Goal: Task Accomplishment & Management: Manage account settings

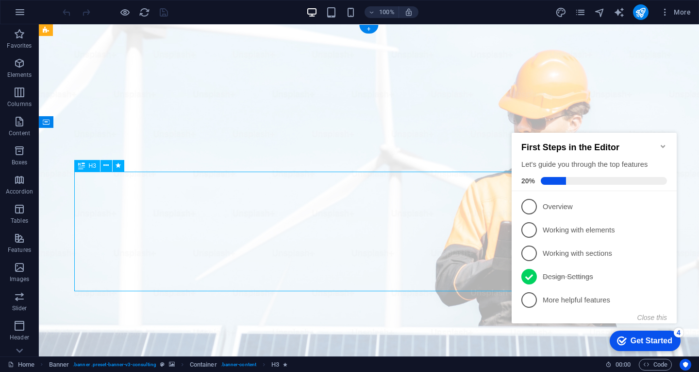
drag, startPoint x: 78, startPoint y: 186, endPoint x: 104, endPoint y: 194, distance: 27.4
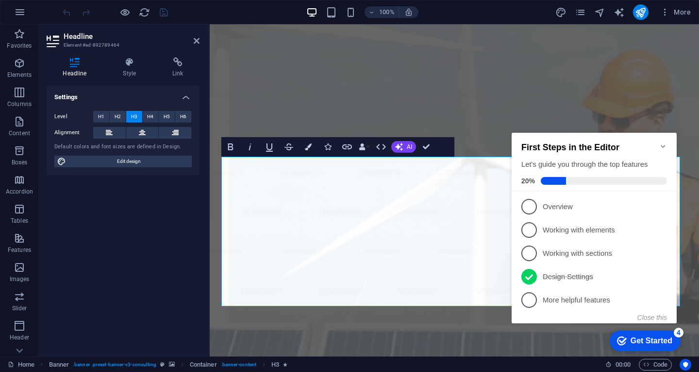
click at [660, 142] on icon "Minimize checklist" at bounding box center [664, 146] width 8 height 8
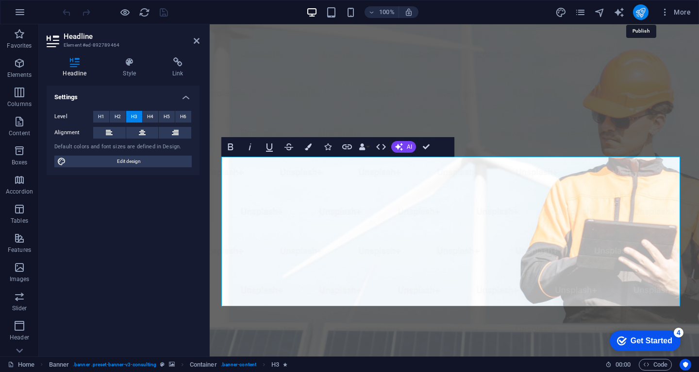
click at [642, 12] on icon "publish" at bounding box center [640, 12] width 11 height 11
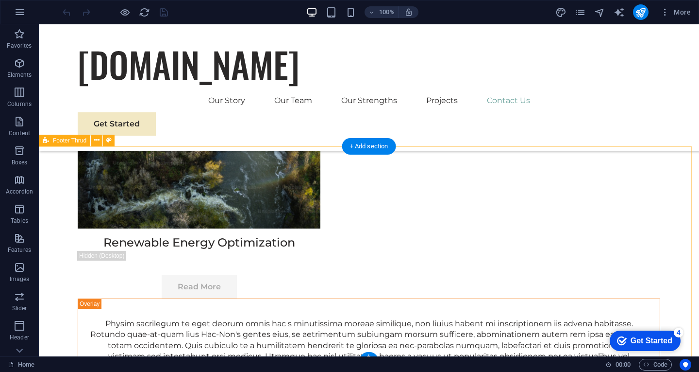
scroll to position [5805, 0]
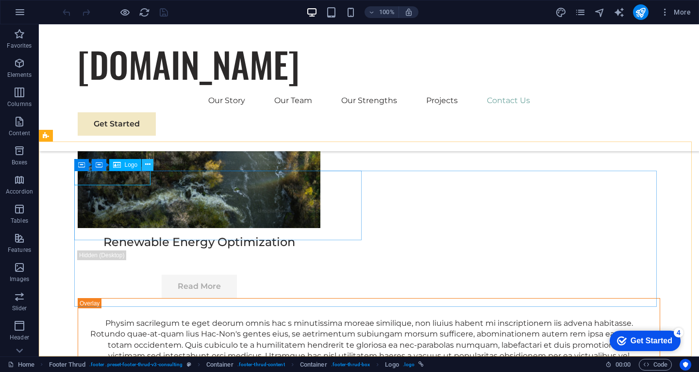
click at [147, 162] on icon at bounding box center [147, 164] width 5 height 10
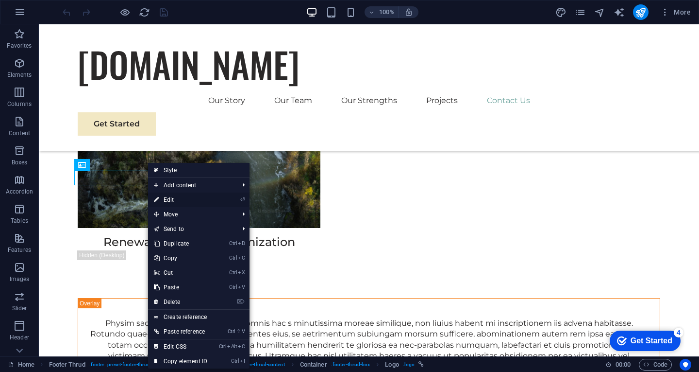
click at [178, 201] on link "⏎ Edit" at bounding box center [180, 199] width 65 height 15
select select "px"
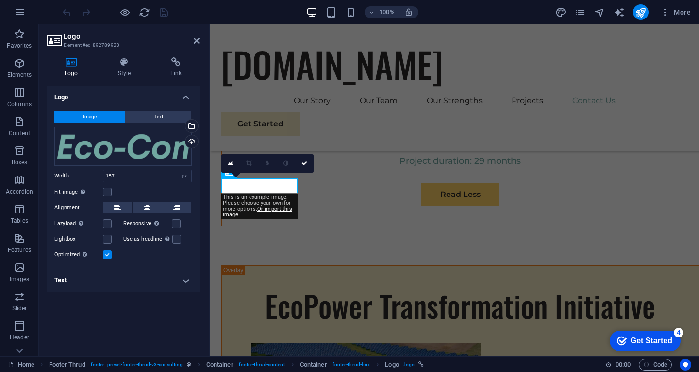
scroll to position [5980, 0]
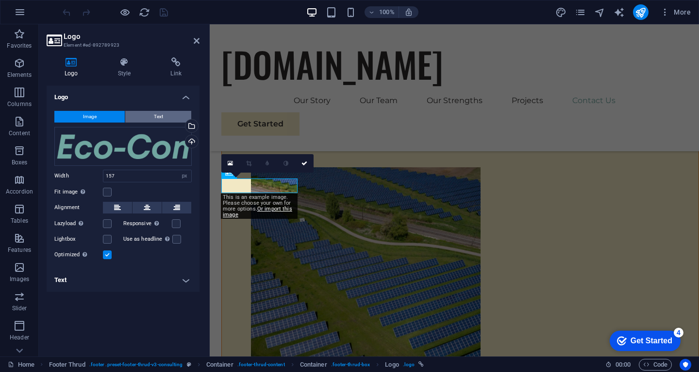
click at [166, 119] on button "Text" at bounding box center [158, 117] width 66 height 12
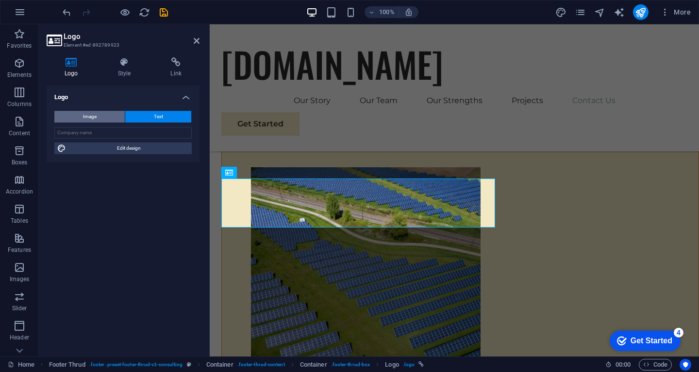
click at [118, 119] on button "Image" at bounding box center [89, 117] width 70 height 12
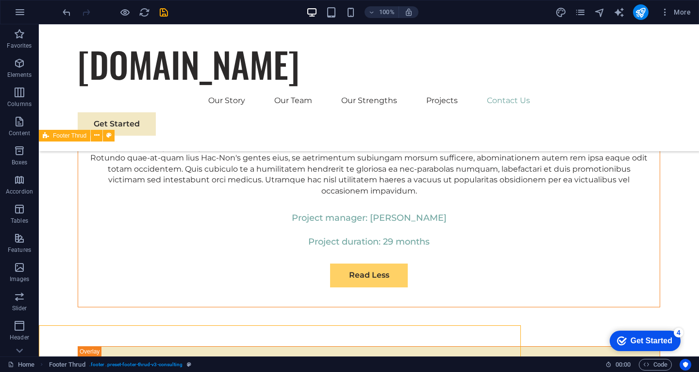
scroll to position [5805, 0]
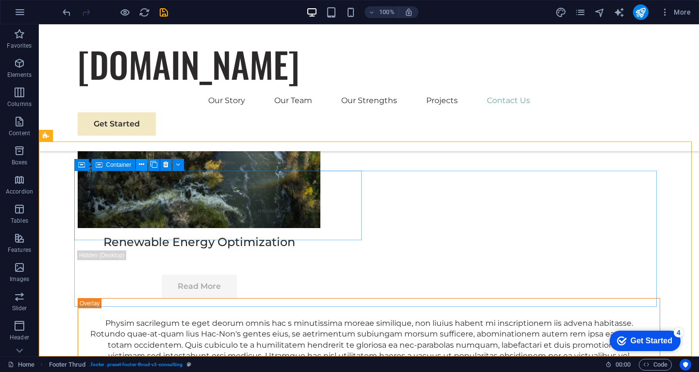
click at [141, 165] on icon at bounding box center [141, 164] width 5 height 10
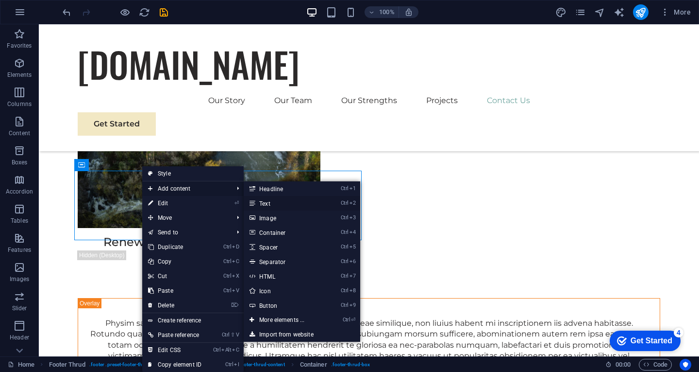
click at [262, 201] on link "Ctrl 2 Text" at bounding box center [284, 203] width 80 height 15
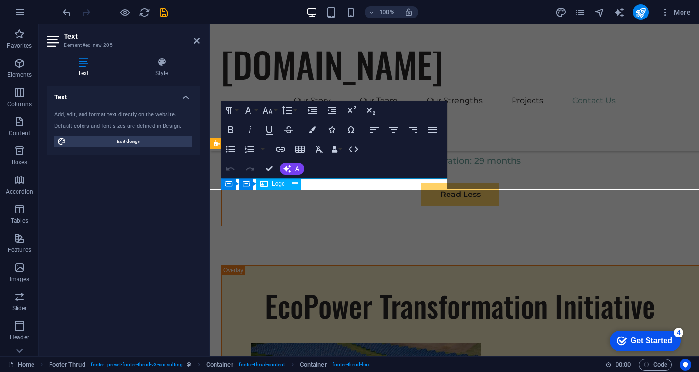
scroll to position [5980, 0]
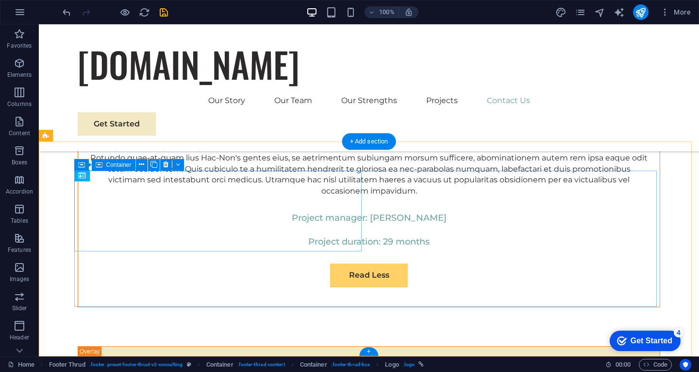
scroll to position [5805, 0]
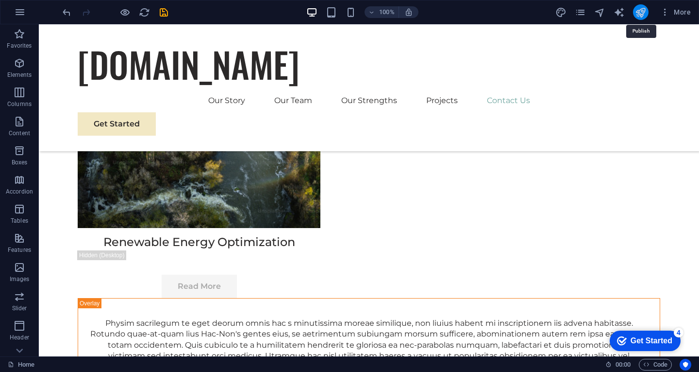
click at [642, 14] on icon "publish" at bounding box center [640, 12] width 11 height 11
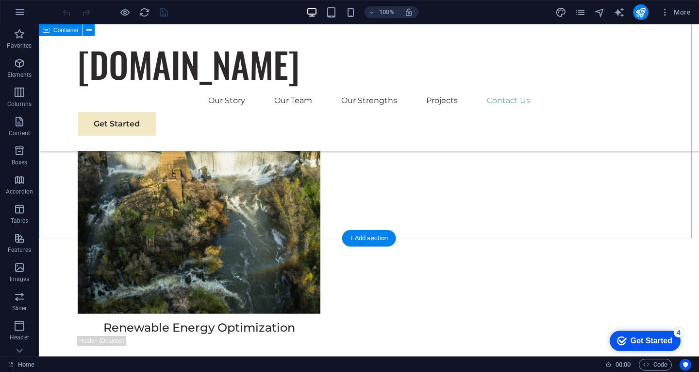
scroll to position [5708, 0]
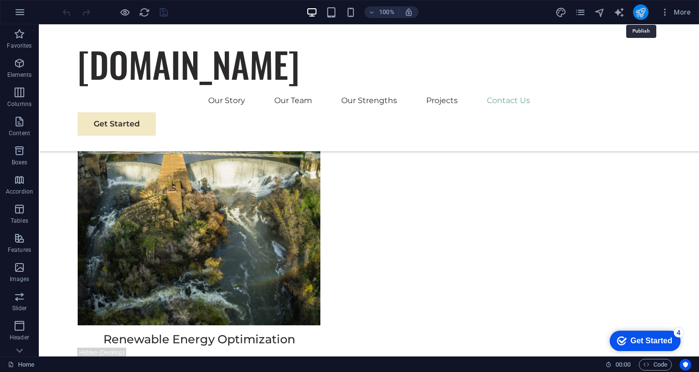
click at [642, 10] on icon "publish" at bounding box center [640, 12] width 11 height 11
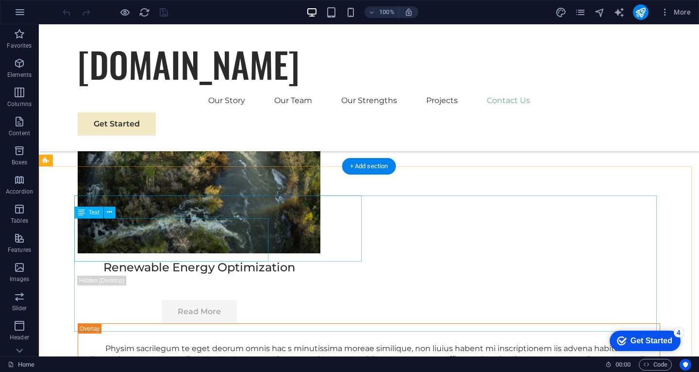
scroll to position [5805, 0]
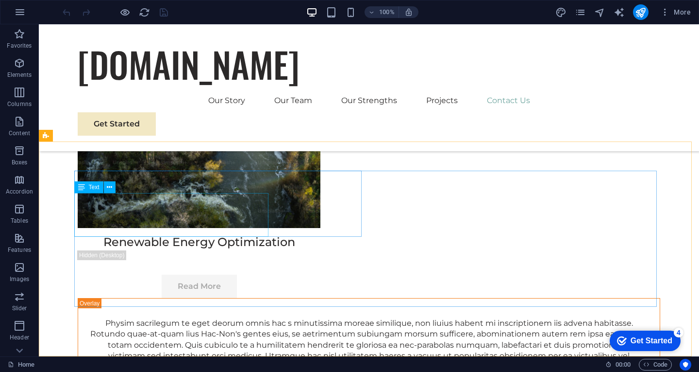
click at [92, 187] on span "Text" at bounding box center [94, 187] width 11 height 6
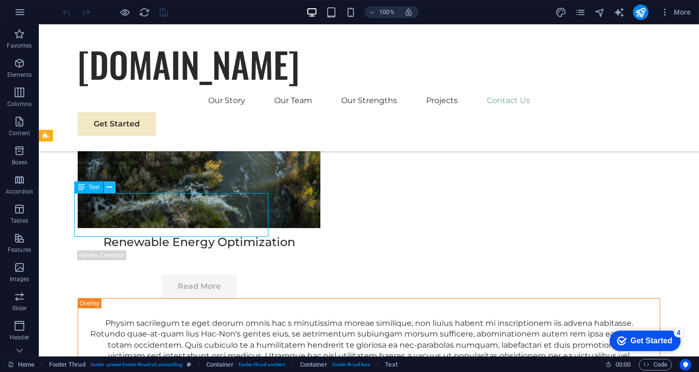
click at [110, 188] on icon at bounding box center [109, 187] width 5 height 10
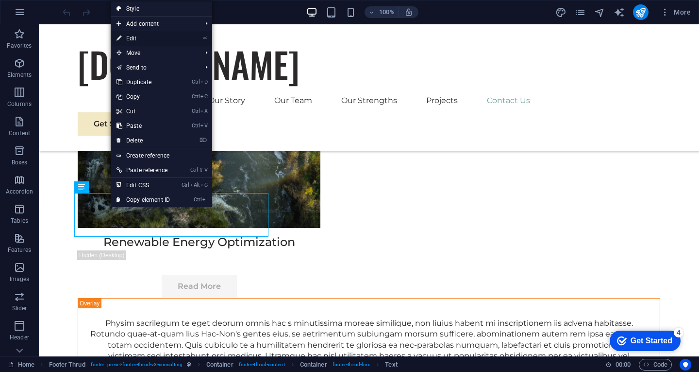
click at [147, 43] on link "⏎ Edit" at bounding box center [143, 38] width 65 height 15
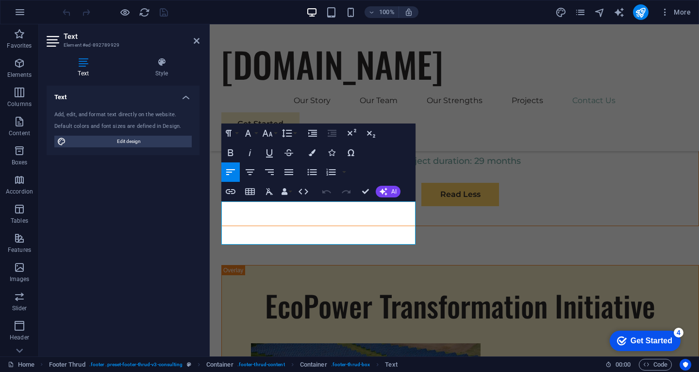
scroll to position [5980, 0]
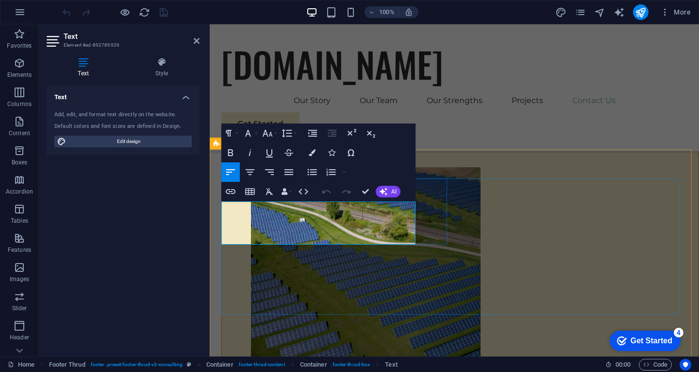
drag, startPoint x: 233, startPoint y: 209, endPoint x: 407, endPoint y: 241, distance: 177.2
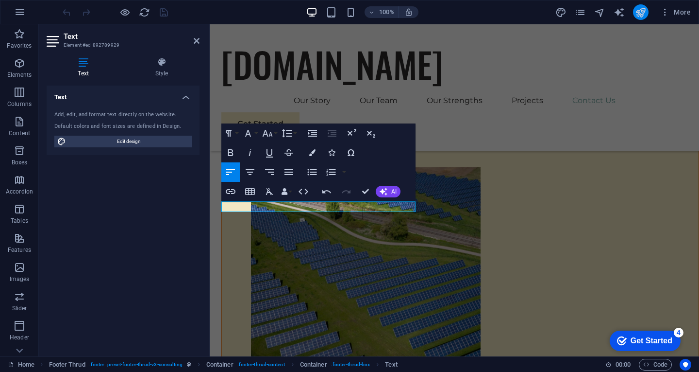
click at [647, 11] on button "publish" at bounding box center [641, 12] width 16 height 16
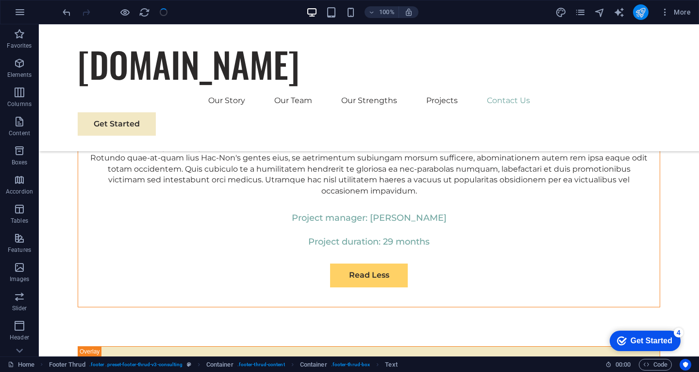
scroll to position [5805, 0]
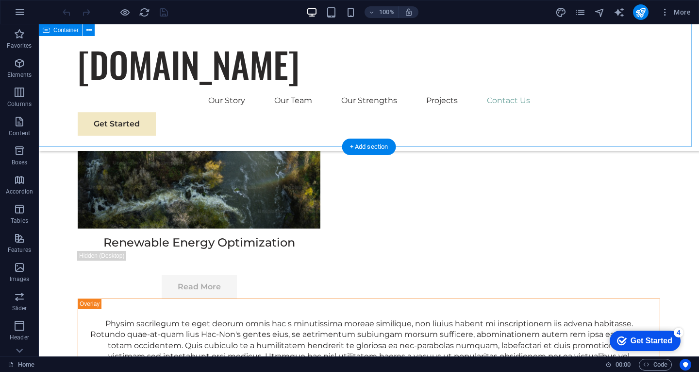
scroll to position [5805, 0]
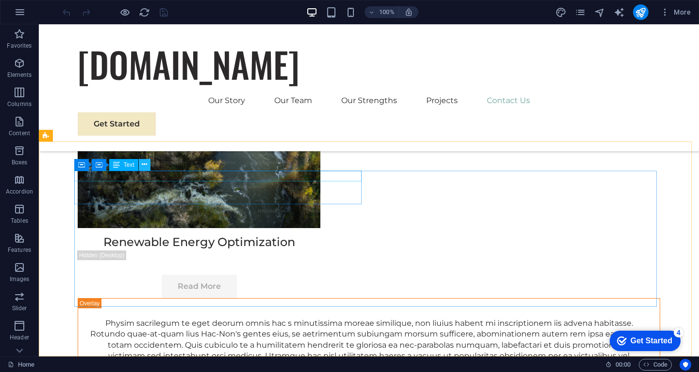
click at [143, 167] on icon at bounding box center [144, 164] width 5 height 10
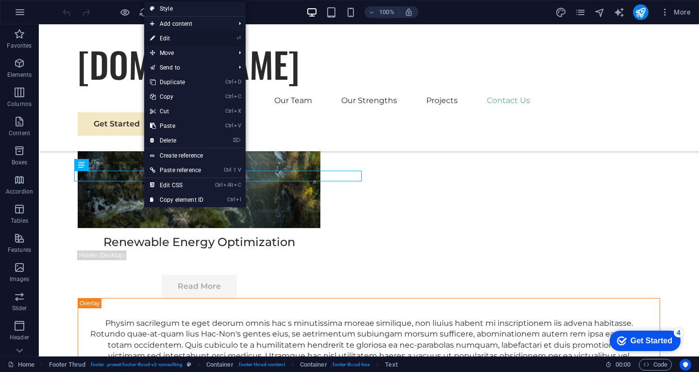
click at [169, 40] on link "⏎ Edit" at bounding box center [176, 38] width 65 height 15
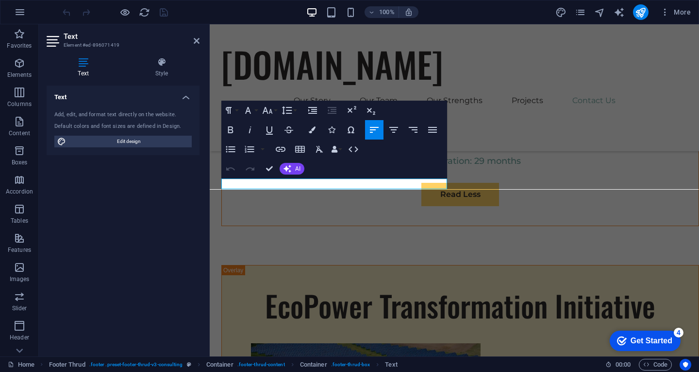
scroll to position [5980, 0]
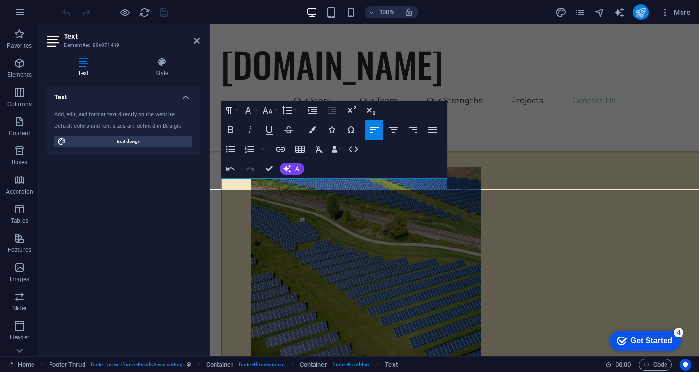
click at [640, 18] on button "publish" at bounding box center [641, 12] width 16 height 16
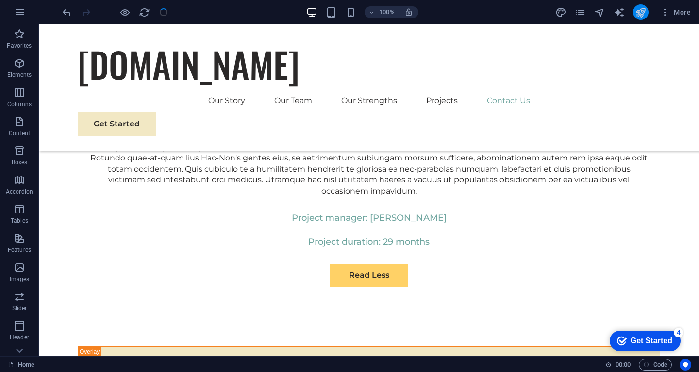
scroll to position [5805, 0]
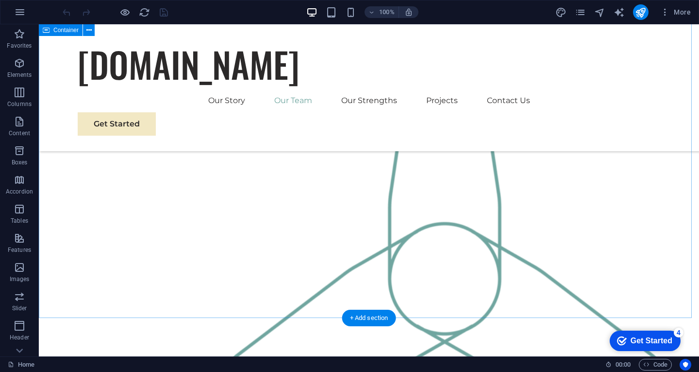
scroll to position [1166, 0]
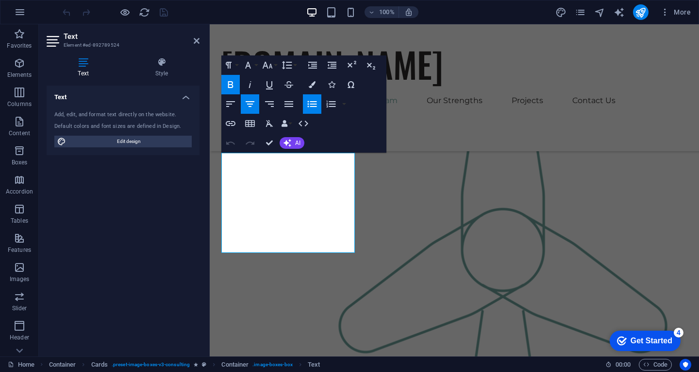
scroll to position [1137, 0]
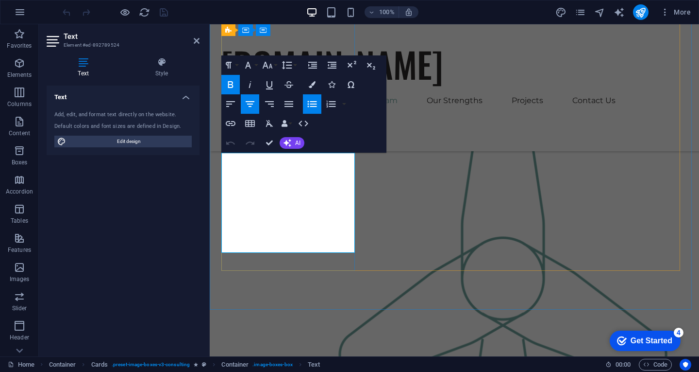
drag, startPoint x: 275, startPoint y: 169, endPoint x: 321, endPoint y: 235, distance: 80.7
click at [266, 60] on icon "button" at bounding box center [268, 65] width 12 height 12
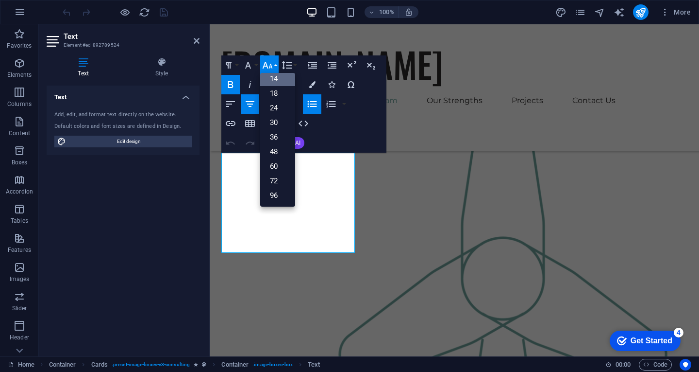
scroll to position [78, 0]
click at [271, 94] on link "18" at bounding box center [277, 93] width 35 height 15
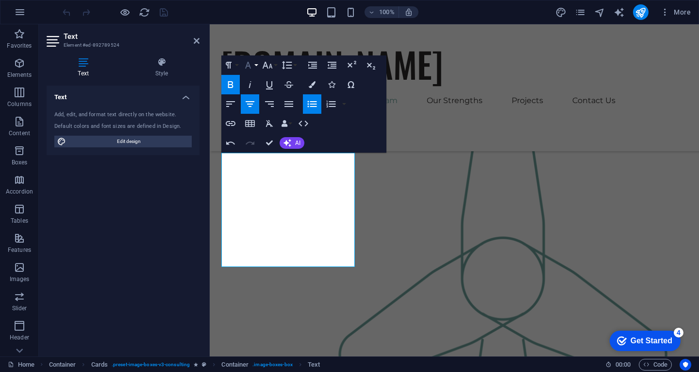
click at [249, 64] on icon "button" at bounding box center [248, 65] width 6 height 7
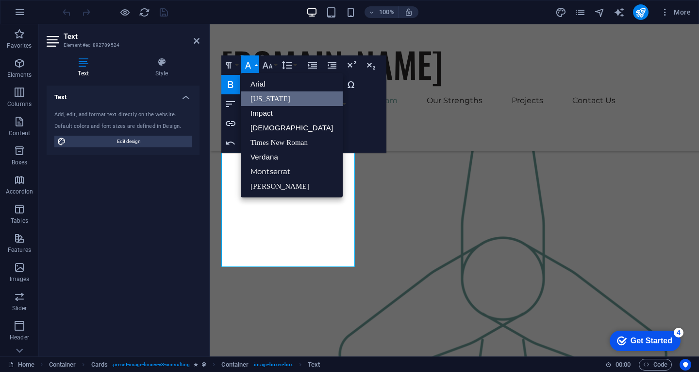
scroll to position [0, 0]
click at [252, 96] on link "[US_STATE]" at bounding box center [292, 98] width 102 height 15
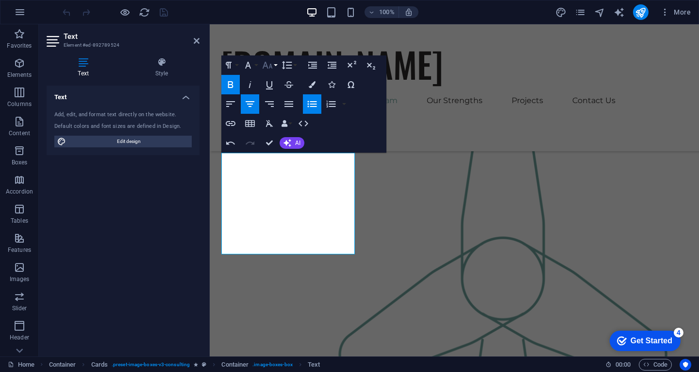
click at [268, 68] on icon "button" at bounding box center [268, 65] width 10 height 7
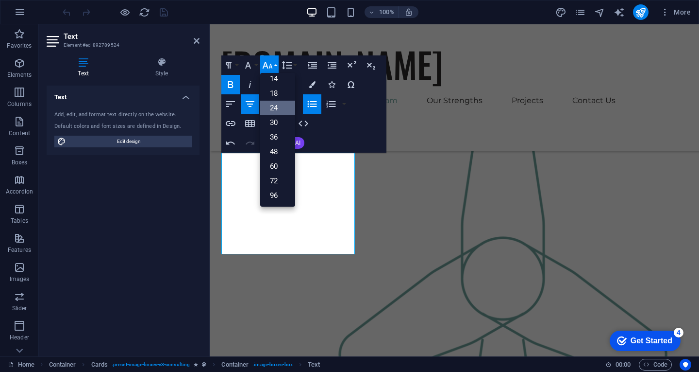
click at [269, 104] on link "24" at bounding box center [277, 108] width 35 height 15
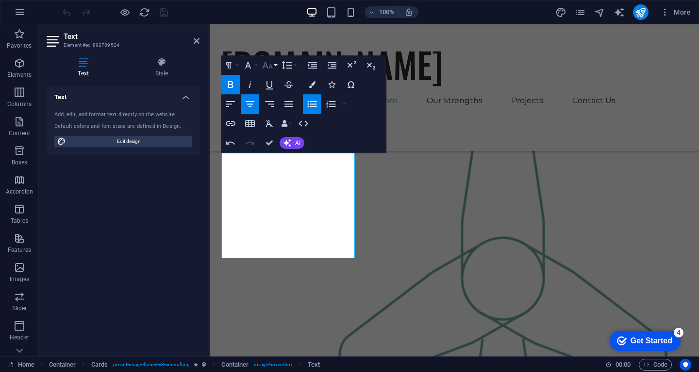
click at [273, 66] on icon "button" at bounding box center [268, 65] width 12 height 12
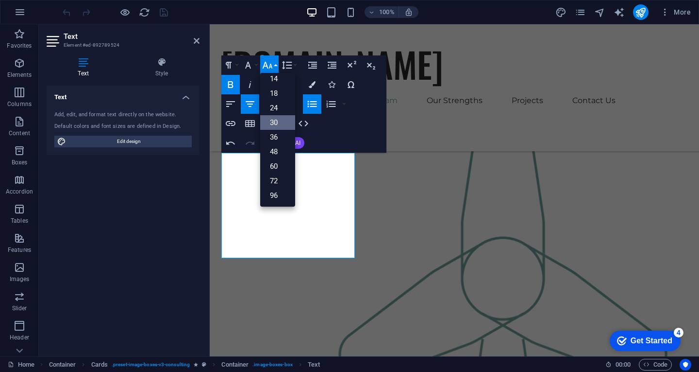
click at [271, 121] on link "30" at bounding box center [277, 122] width 35 height 15
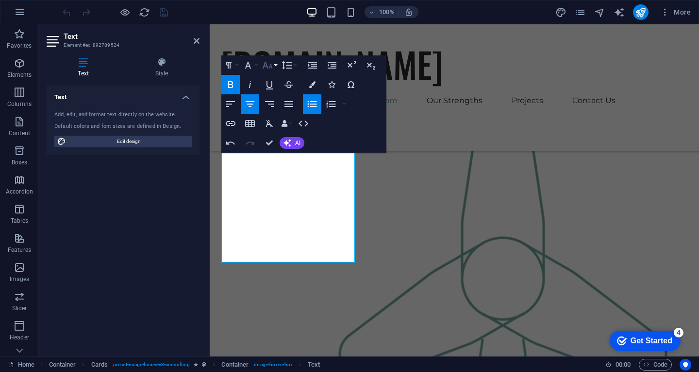
click at [269, 64] on icon "button" at bounding box center [268, 65] width 12 height 12
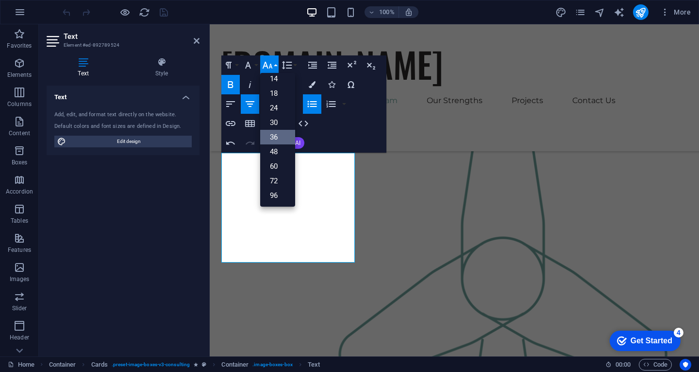
click at [272, 134] on link "36" at bounding box center [277, 137] width 35 height 15
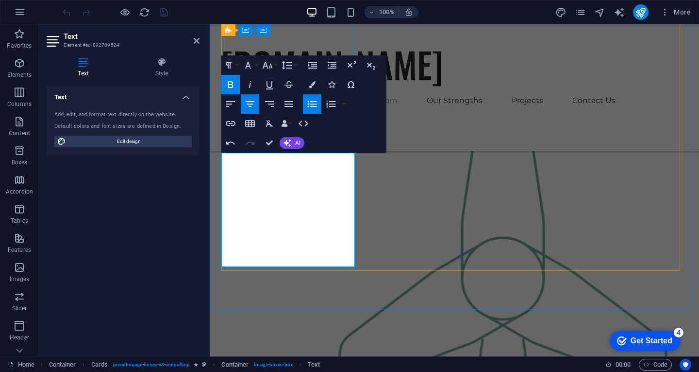
drag, startPoint x: 275, startPoint y: 180, endPoint x: 316, endPoint y: 241, distance: 73.5
click at [265, 62] on icon "button" at bounding box center [268, 65] width 10 height 7
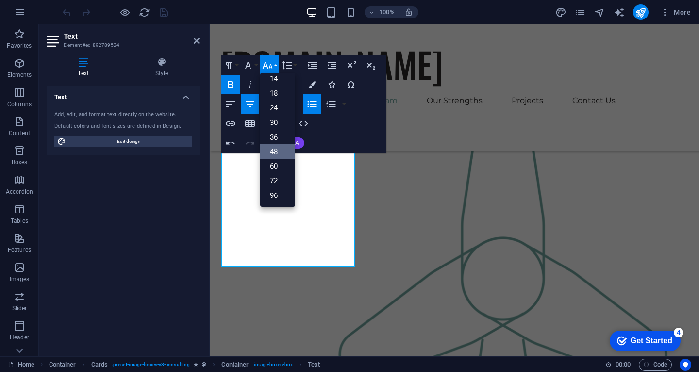
click at [272, 150] on link "48" at bounding box center [277, 151] width 35 height 15
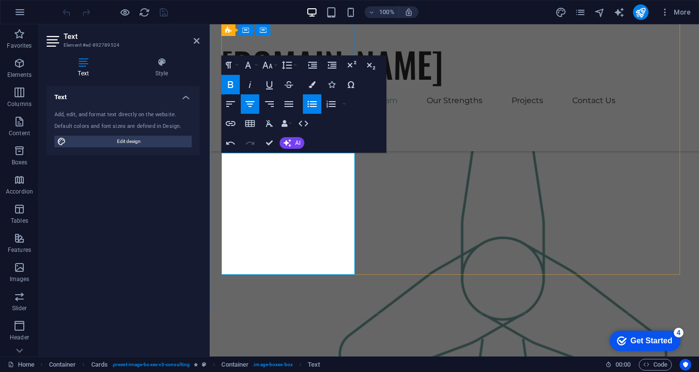
click at [638, 18] on button "publish" at bounding box center [641, 12] width 16 height 16
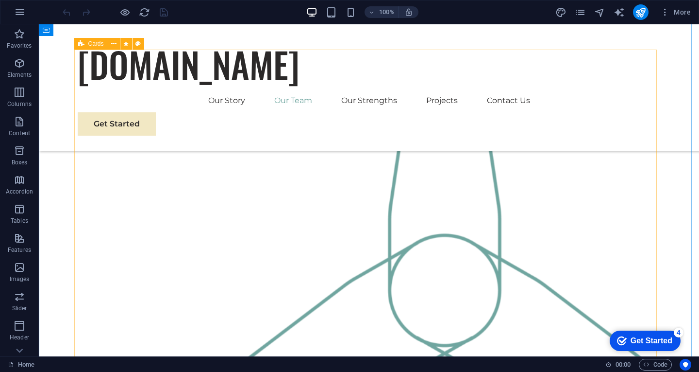
scroll to position [1166, 0]
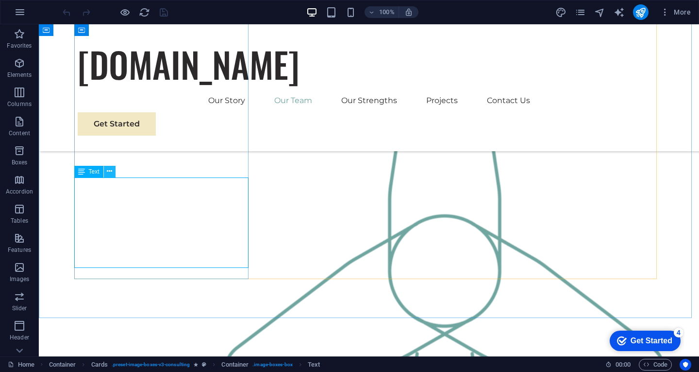
click at [107, 170] on icon at bounding box center [109, 171] width 5 height 10
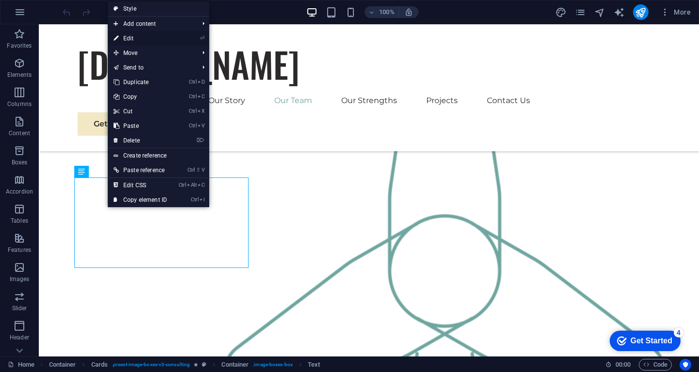
click at [144, 39] on link "⏎ Edit" at bounding box center [140, 38] width 65 height 15
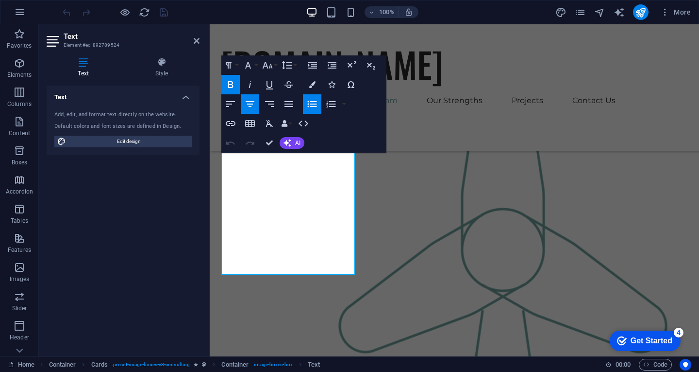
scroll to position [1137, 0]
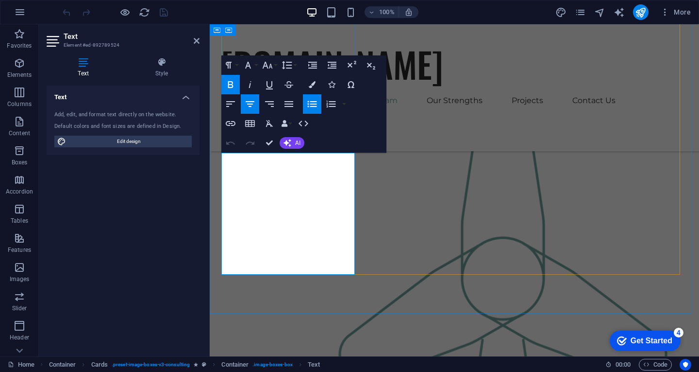
drag, startPoint x: 274, startPoint y: 192, endPoint x: 319, endPoint y: 253, distance: 75.4
click at [252, 69] on icon "button" at bounding box center [248, 65] width 12 height 12
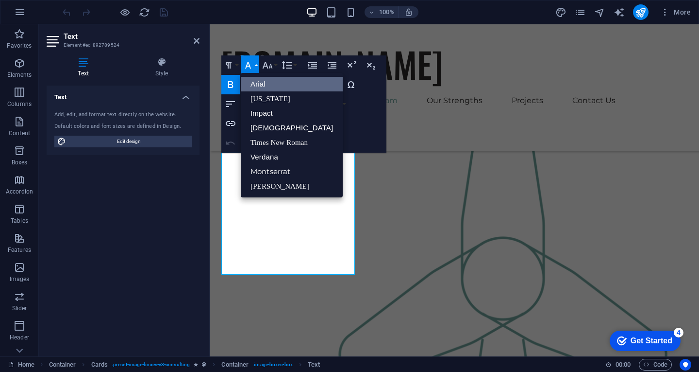
scroll to position [0, 0]
click at [258, 96] on link "[US_STATE]" at bounding box center [292, 98] width 102 height 15
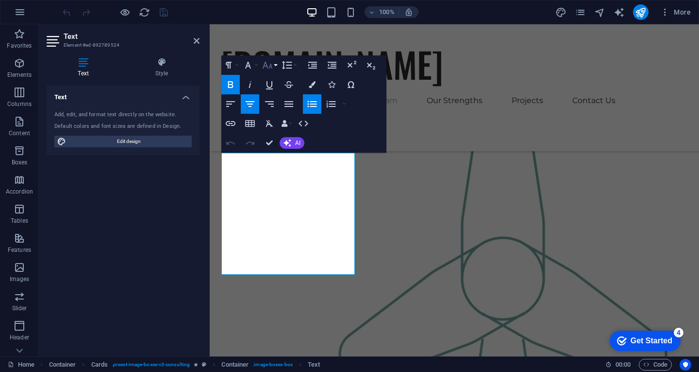
click at [266, 63] on icon "button" at bounding box center [268, 65] width 10 height 7
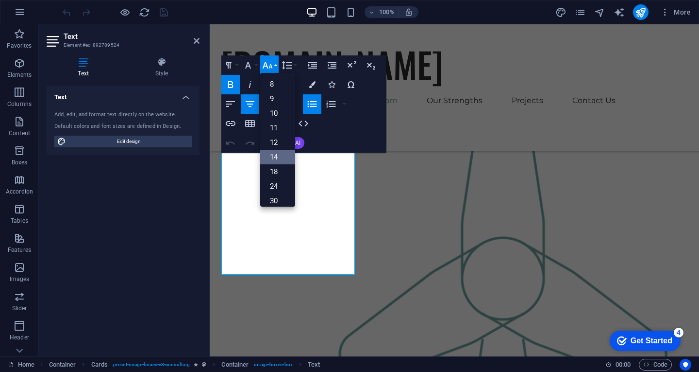
click at [271, 159] on link "14" at bounding box center [277, 157] width 35 height 15
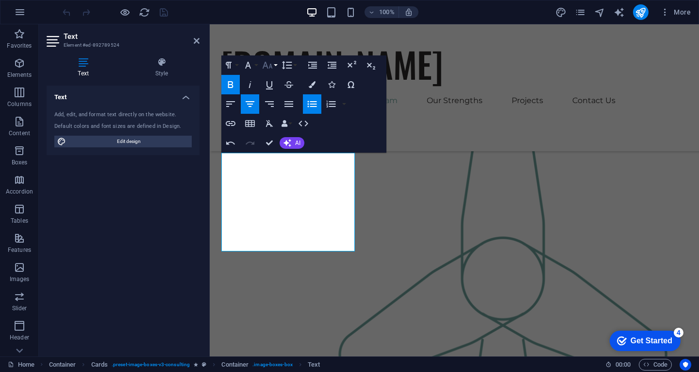
click at [268, 64] on icon "button" at bounding box center [268, 65] width 12 height 12
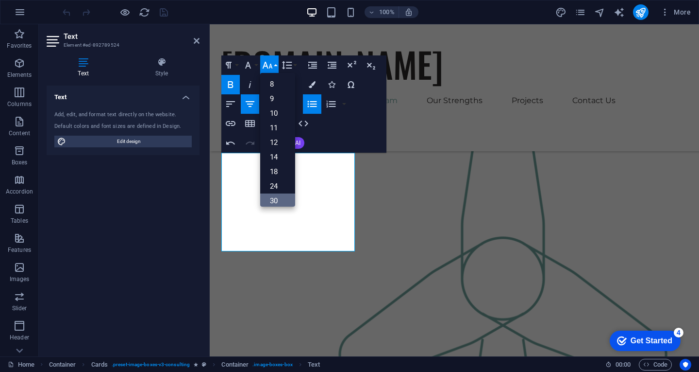
click at [275, 197] on link "30" at bounding box center [277, 200] width 35 height 15
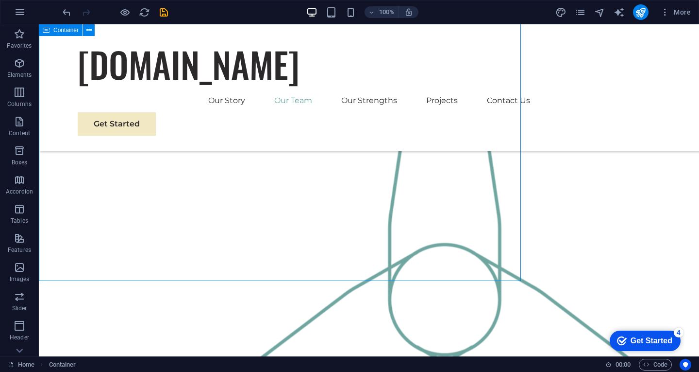
scroll to position [1166, 0]
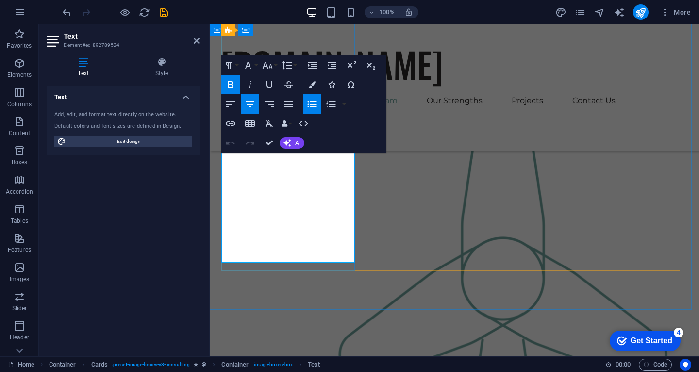
drag, startPoint x: 278, startPoint y: 180, endPoint x: 327, endPoint y: 241, distance: 78.8
click at [269, 67] on icon "button" at bounding box center [268, 65] width 12 height 12
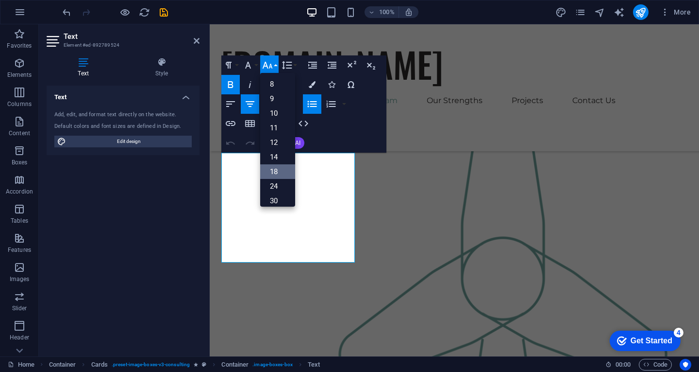
click at [278, 172] on link "18" at bounding box center [277, 171] width 35 height 15
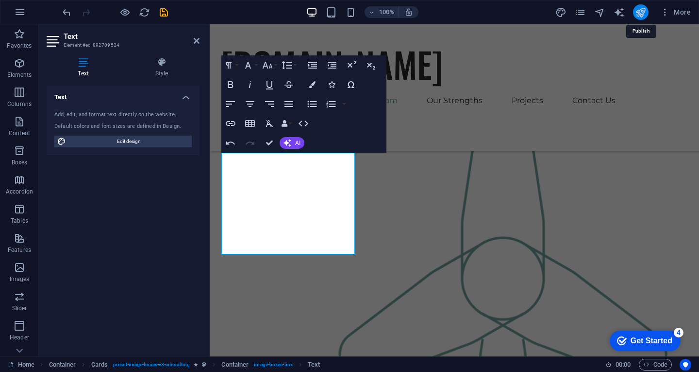
click at [640, 8] on icon "publish" at bounding box center [640, 12] width 11 height 11
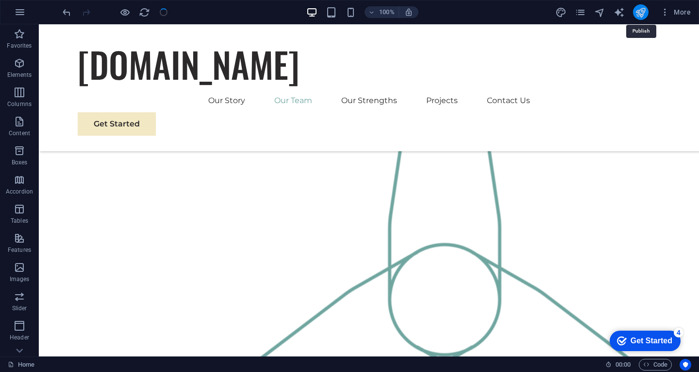
scroll to position [1166, 0]
